Goal: Transaction & Acquisition: Purchase product/service

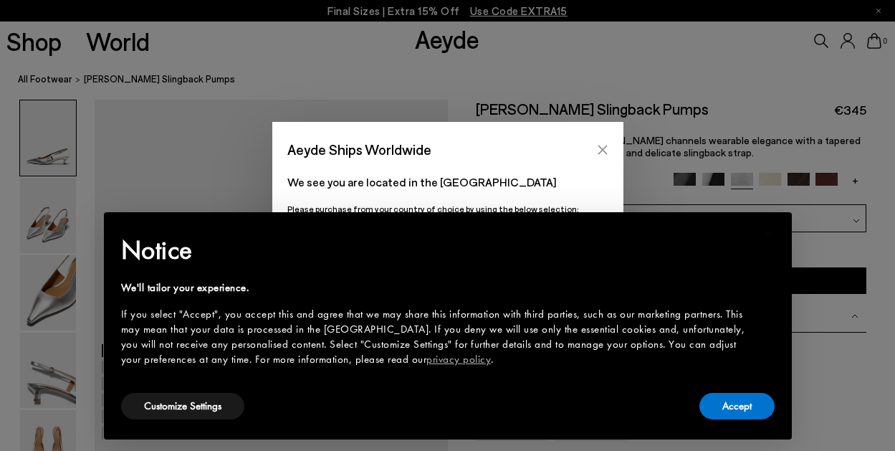
click at [598, 150] on icon "Close" at bounding box center [602, 149] width 11 height 11
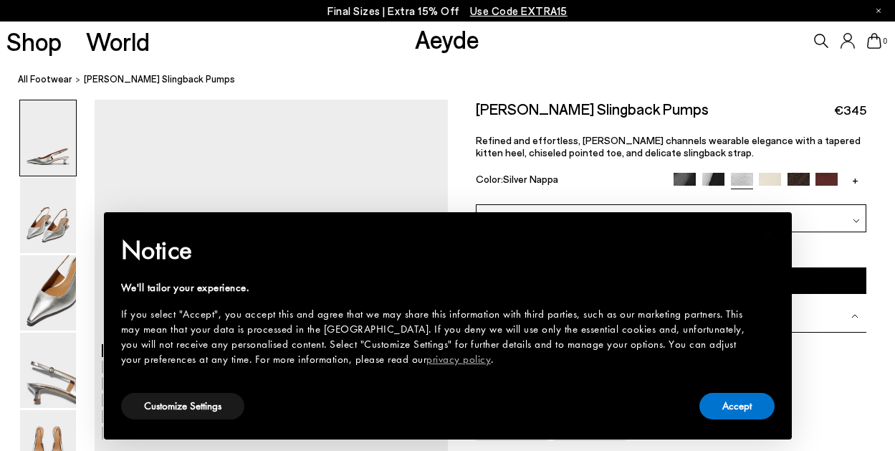
click at [722, 389] on div "Notice We'll tailor your experience. If you select "Accept", you accept this an…" at bounding box center [447, 309] width 653 height 160
click at [733, 408] on button "Accept" at bounding box center [736, 406] width 75 height 27
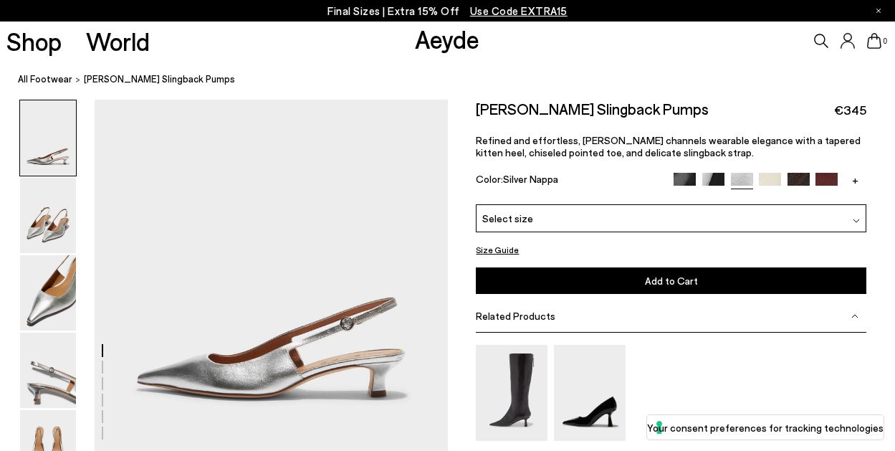
click at [630, 218] on div "Select size" at bounding box center [671, 218] width 390 height 28
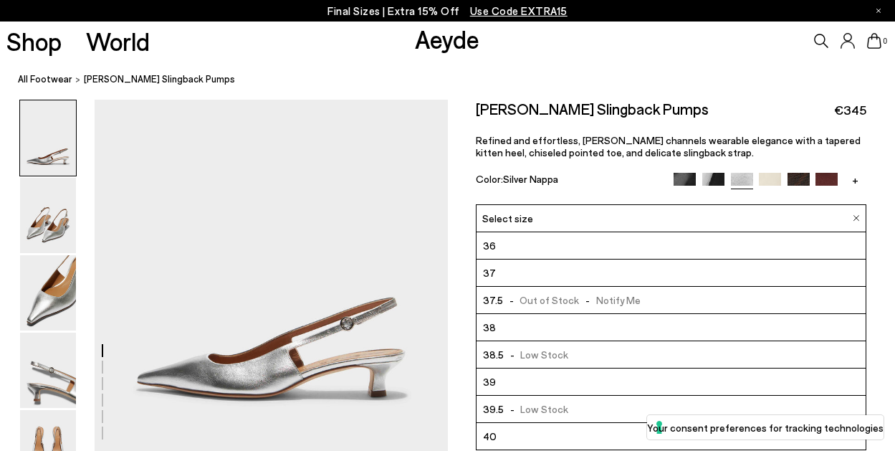
click at [519, 378] on li "39" at bounding box center [670, 381] width 389 height 27
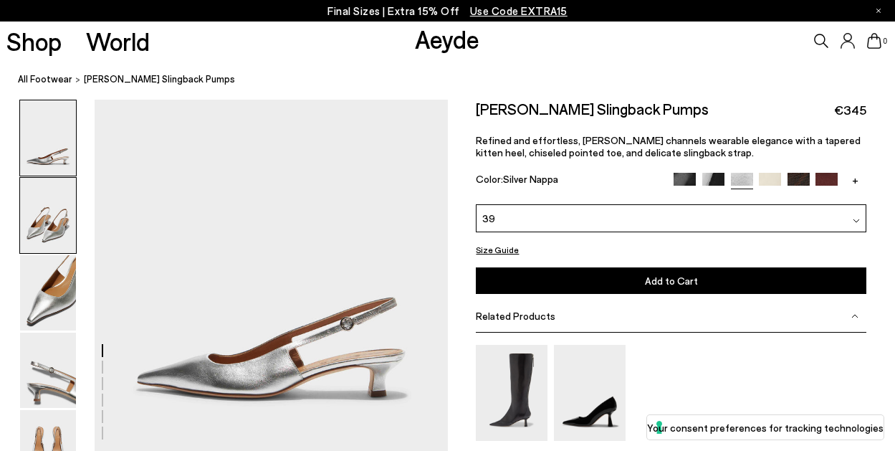
drag, startPoint x: 34, startPoint y: 213, endPoint x: 47, endPoint y: 221, distance: 14.5
click at [34, 215] on img at bounding box center [48, 215] width 56 height 75
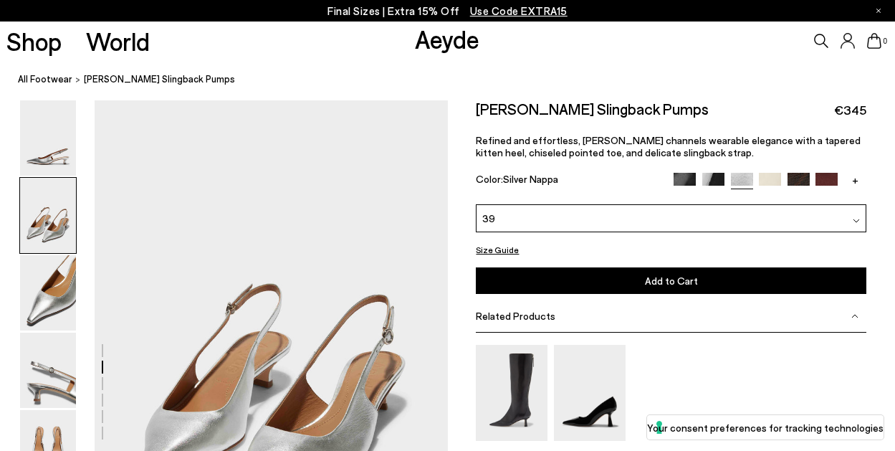
scroll to position [355, 0]
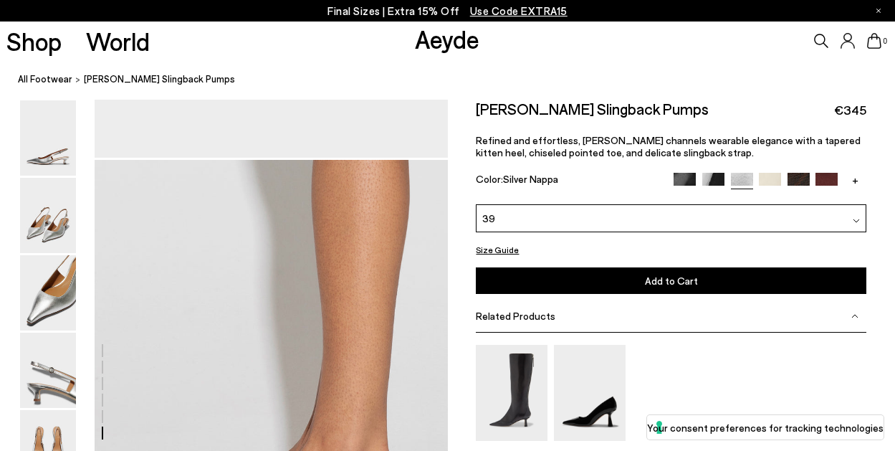
scroll to position [2145, 0]
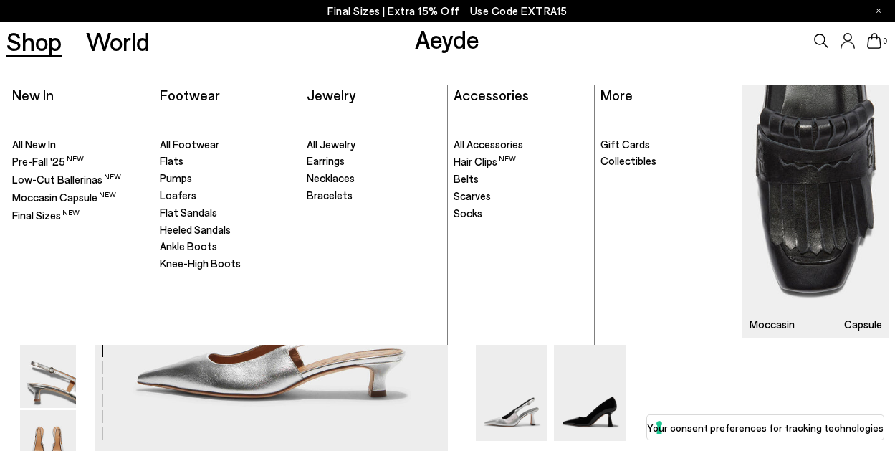
click at [186, 231] on span "Heeled Sandals" at bounding box center [195, 229] width 71 height 13
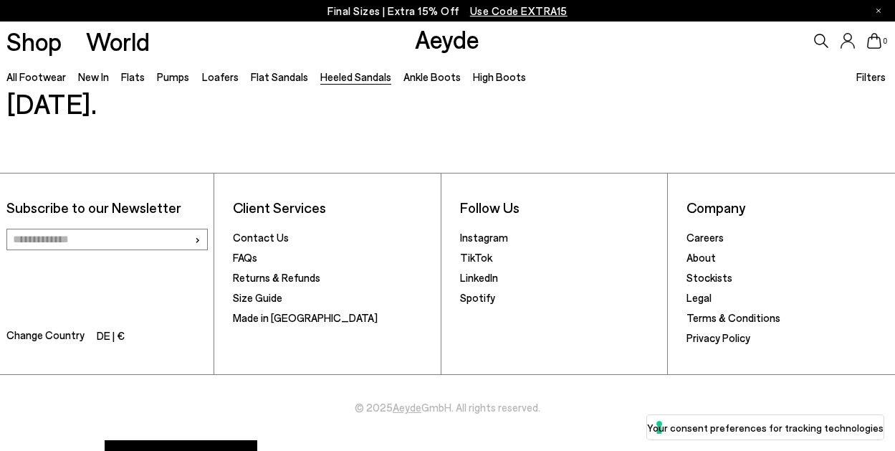
scroll to position [3251, 0]
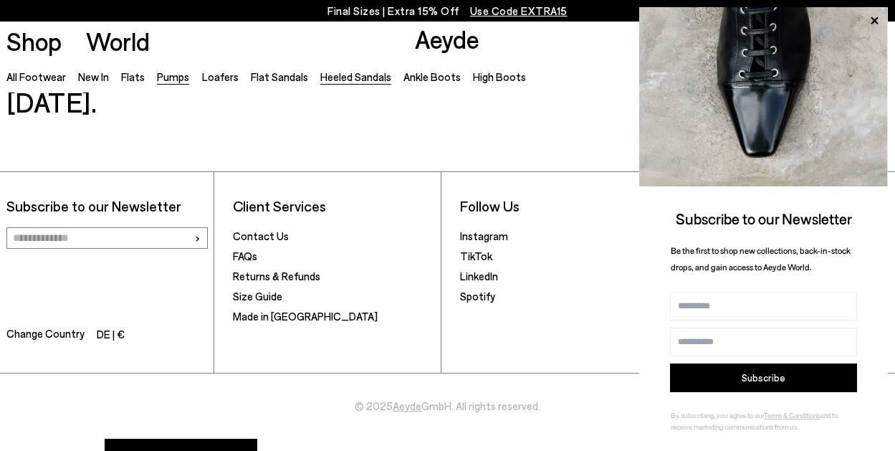
click at [175, 77] on link "Pumps" at bounding box center [173, 76] width 32 height 13
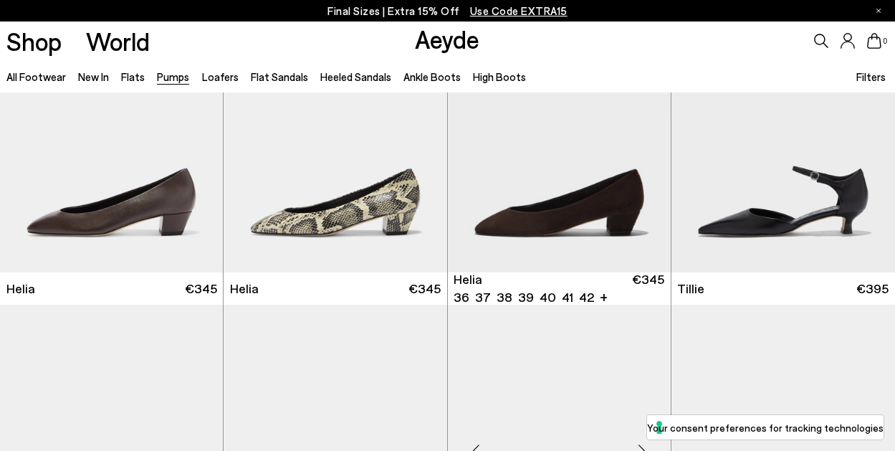
scroll to position [931, 0]
